Goal: Information Seeking & Learning: Learn about a topic

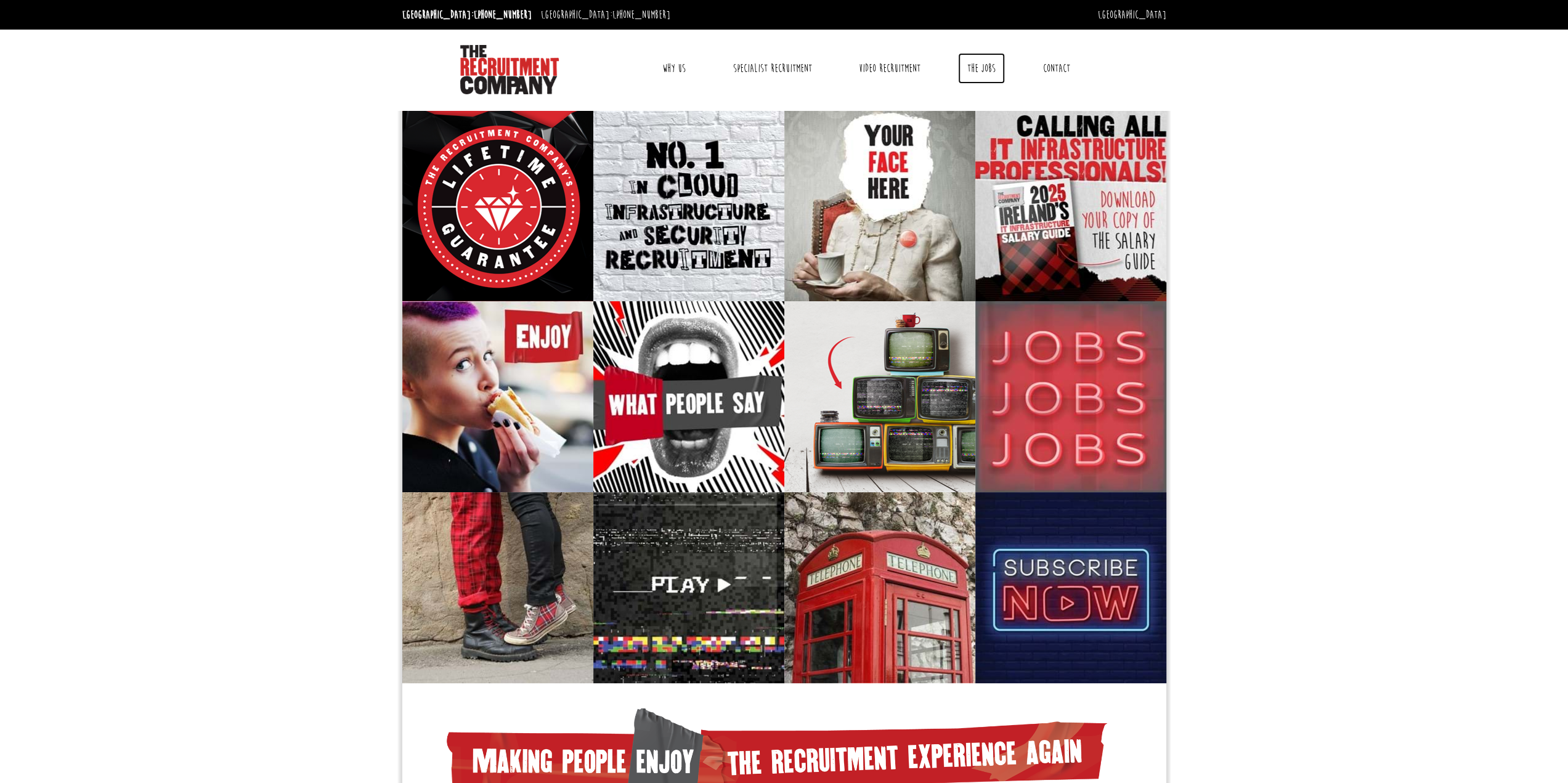
click at [986, 71] on link "The Jobs" at bounding box center [981, 69] width 47 height 31
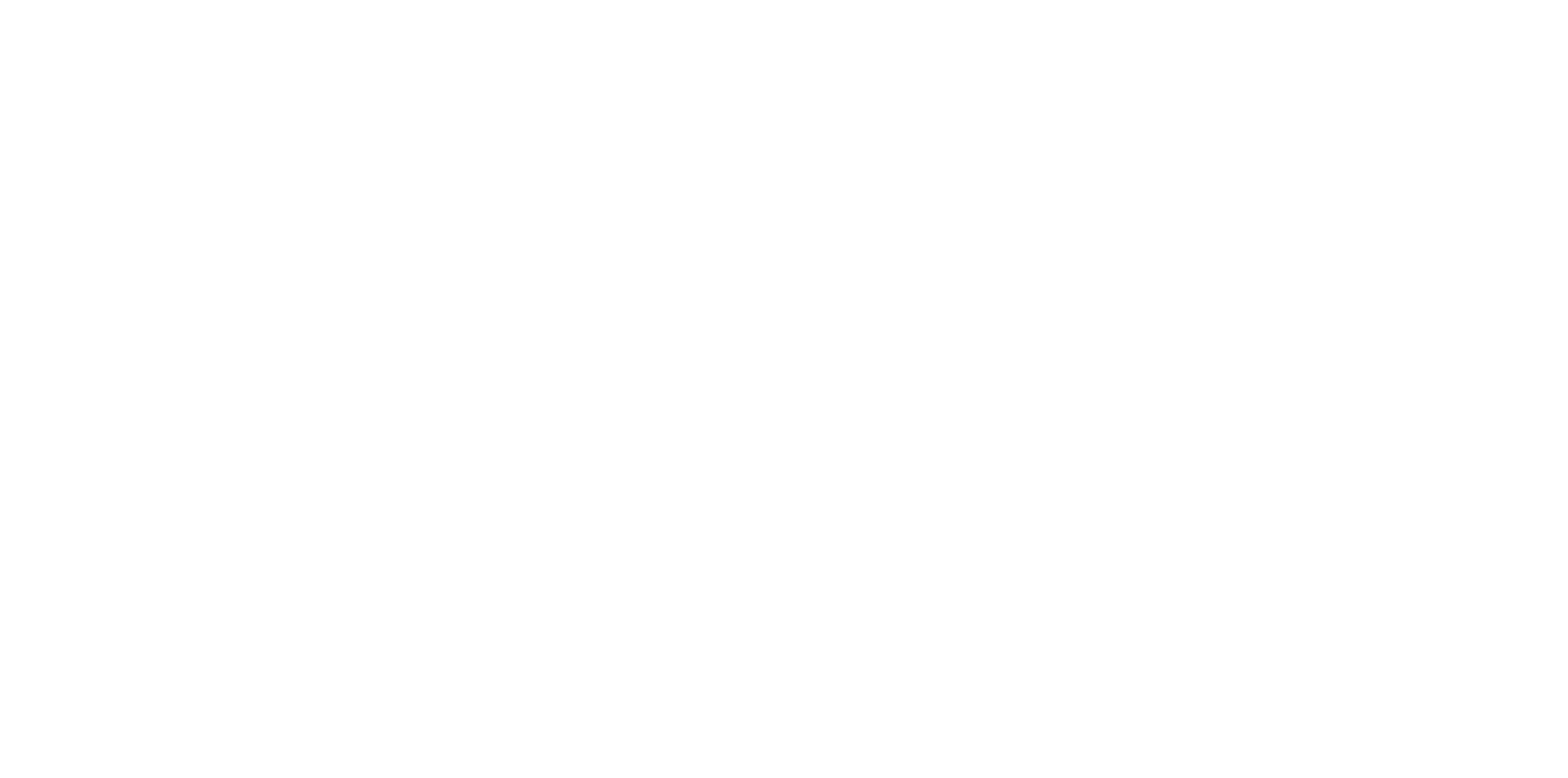
select select "Ireland"
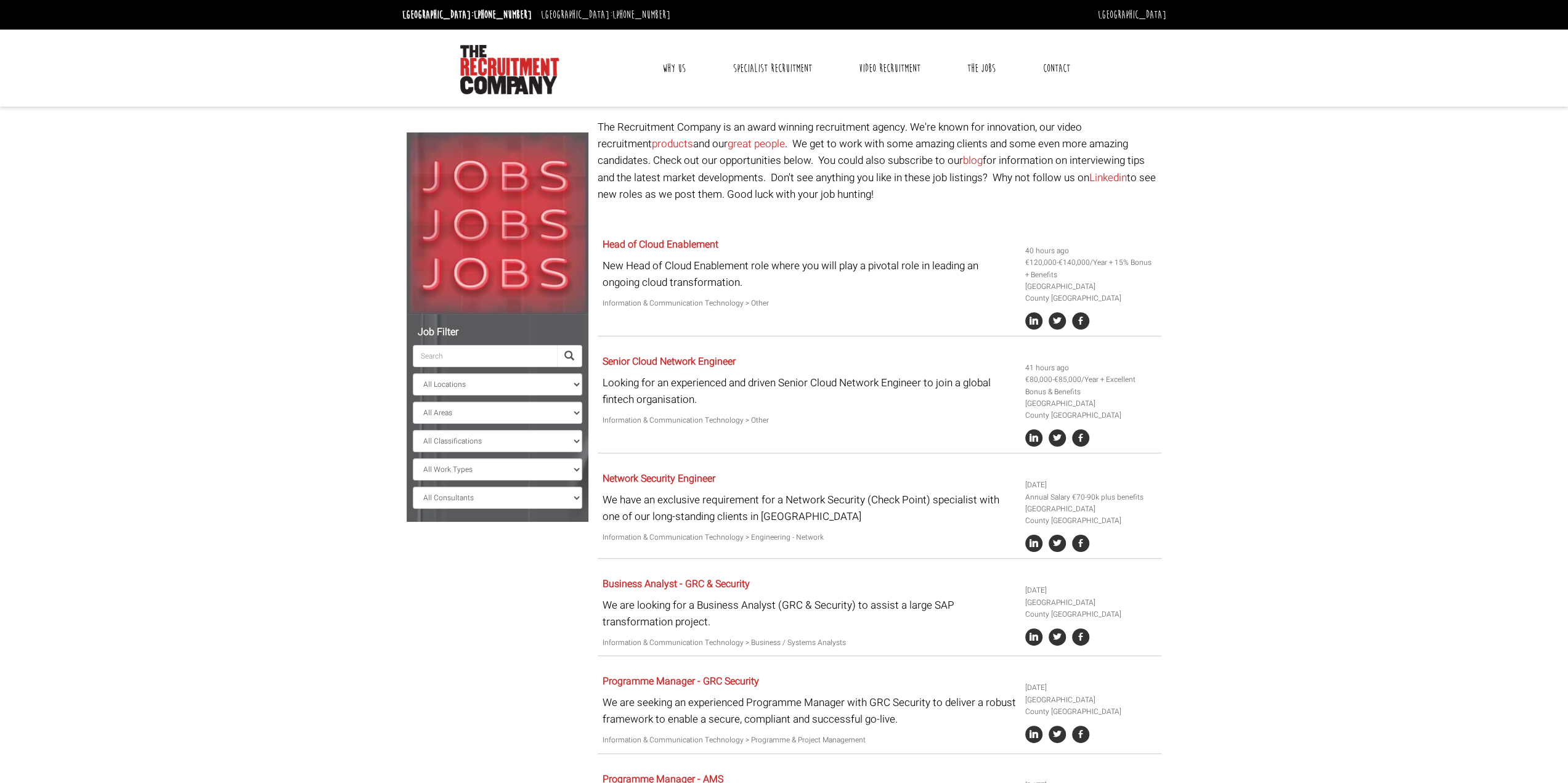
click at [677, 66] on link "Why Us" at bounding box center [674, 69] width 42 height 31
click at [769, 69] on link "Specialist Recruitment" at bounding box center [772, 69] width 97 height 31
